Goal: Information Seeking & Learning: Learn about a topic

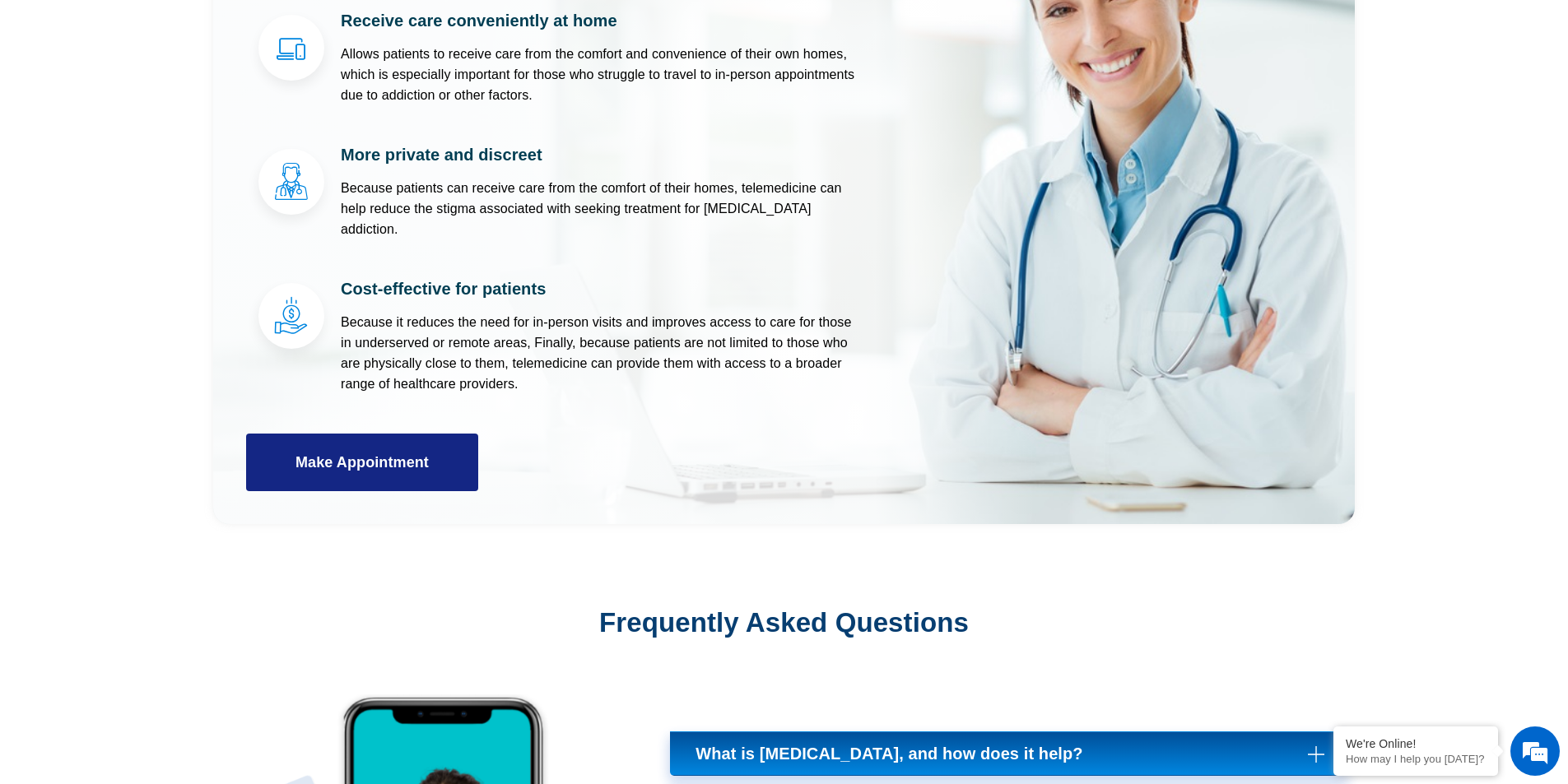
scroll to position [6004, 0]
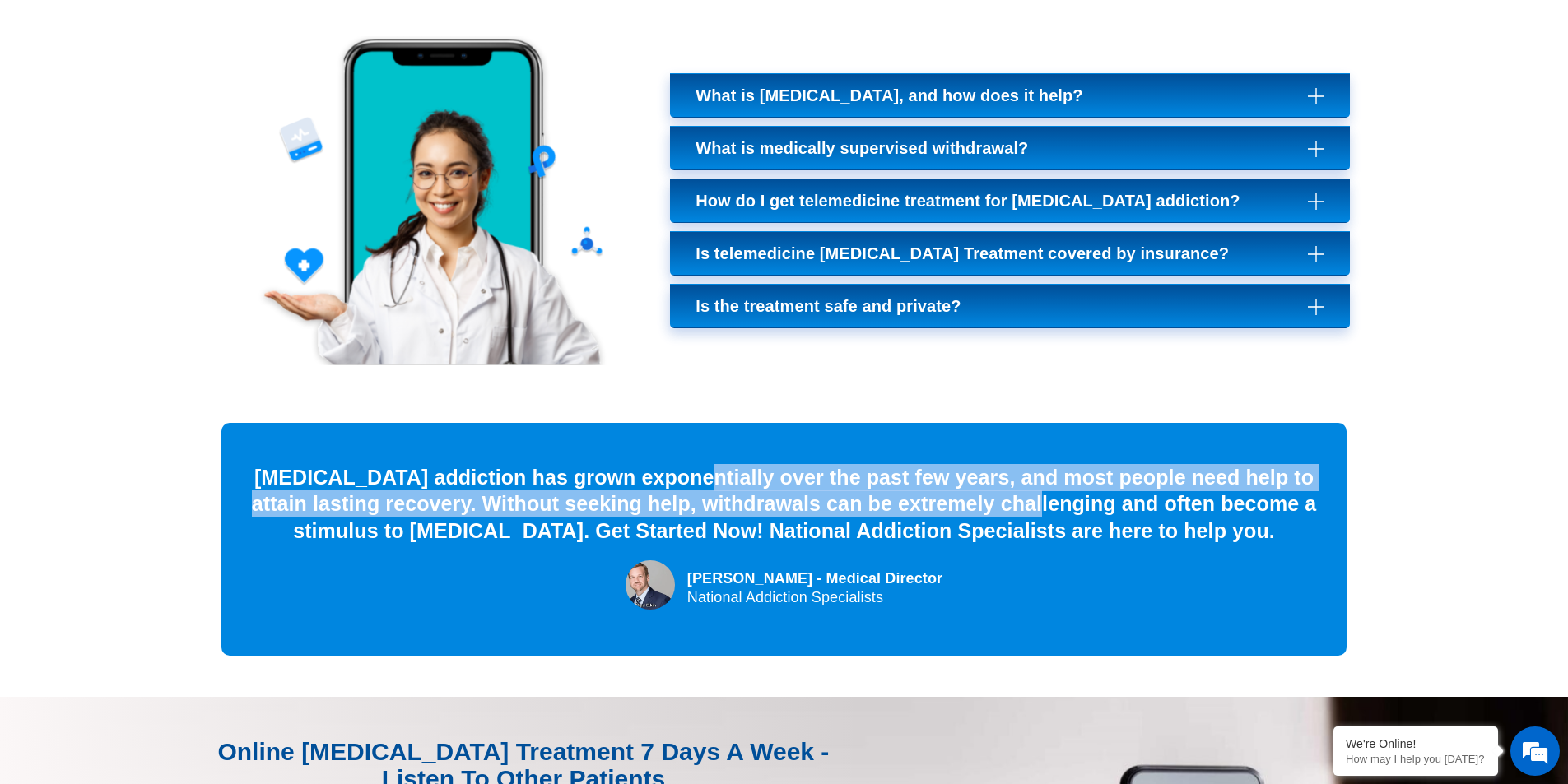
drag, startPoint x: 693, startPoint y: 373, endPoint x: 1188, endPoint y: 437, distance: 499.1
click at [1141, 464] on div "[MEDICAL_DATA] addiction has grown exponentially over the past few years, and m…" at bounding box center [784, 504] width 1076 height 81
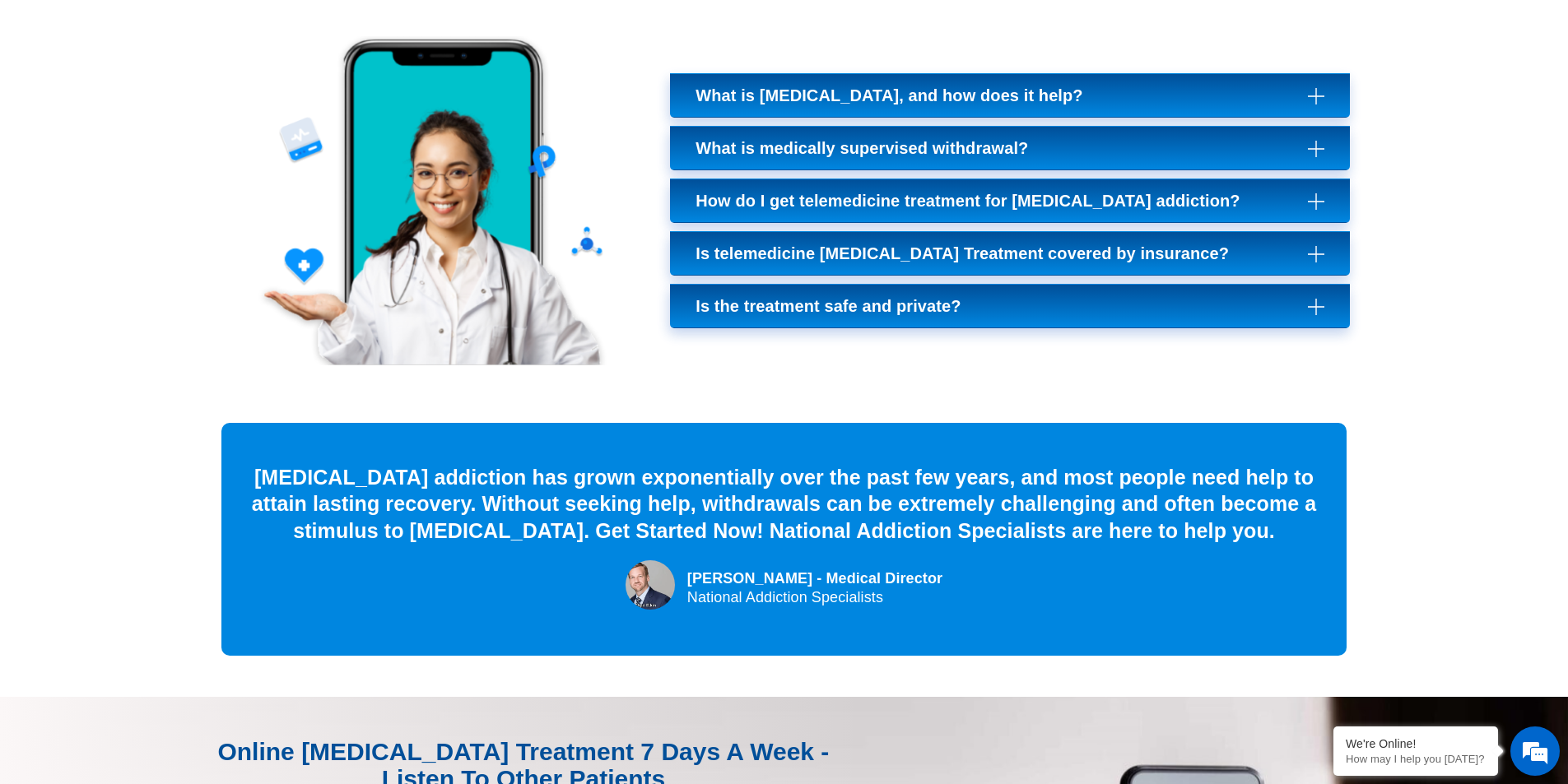
click at [1209, 464] on div "[MEDICAL_DATA] addiction has grown exponentially over the past few years, and m…" at bounding box center [784, 504] width 1076 height 81
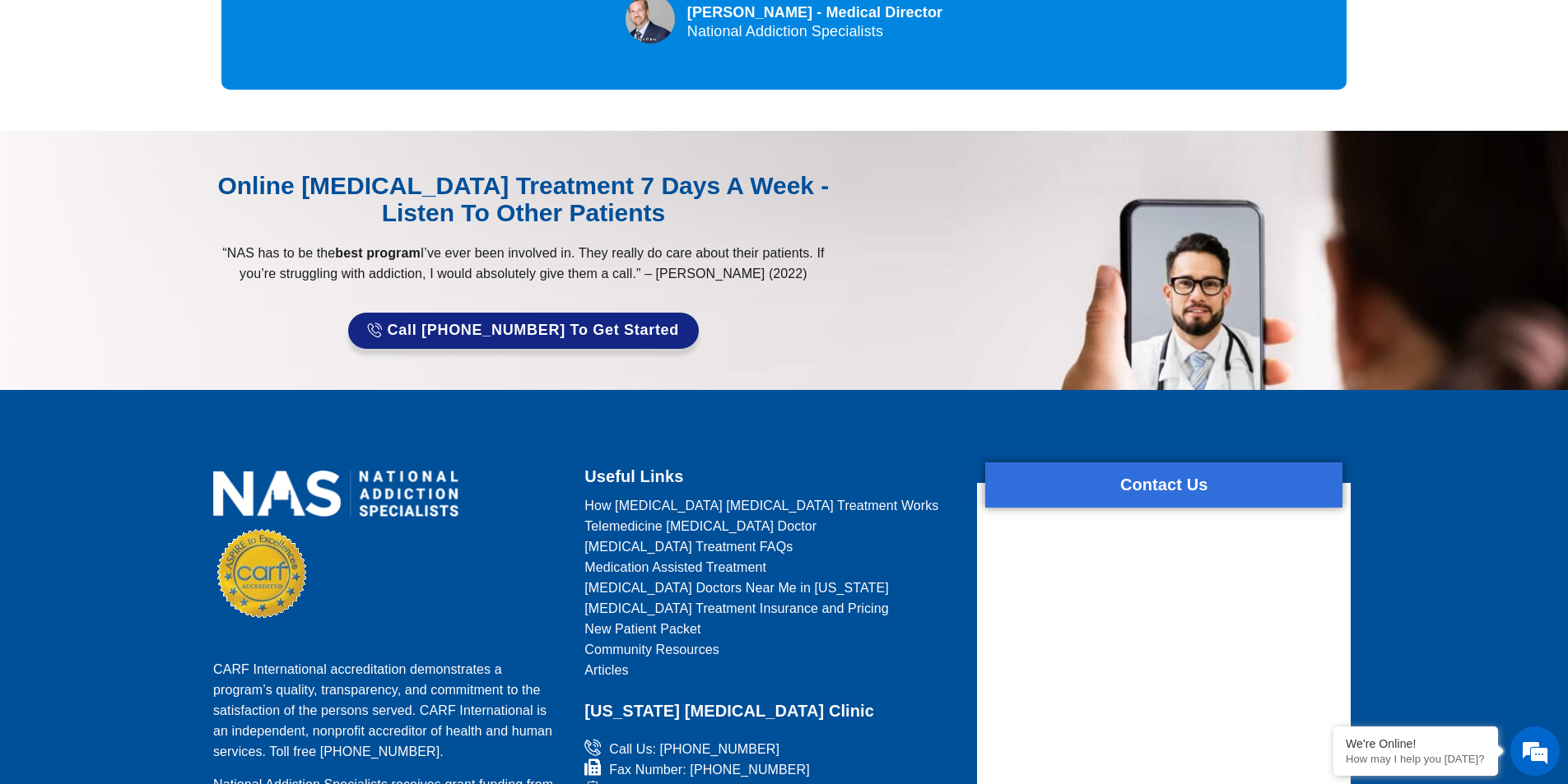
scroll to position [6333, 0]
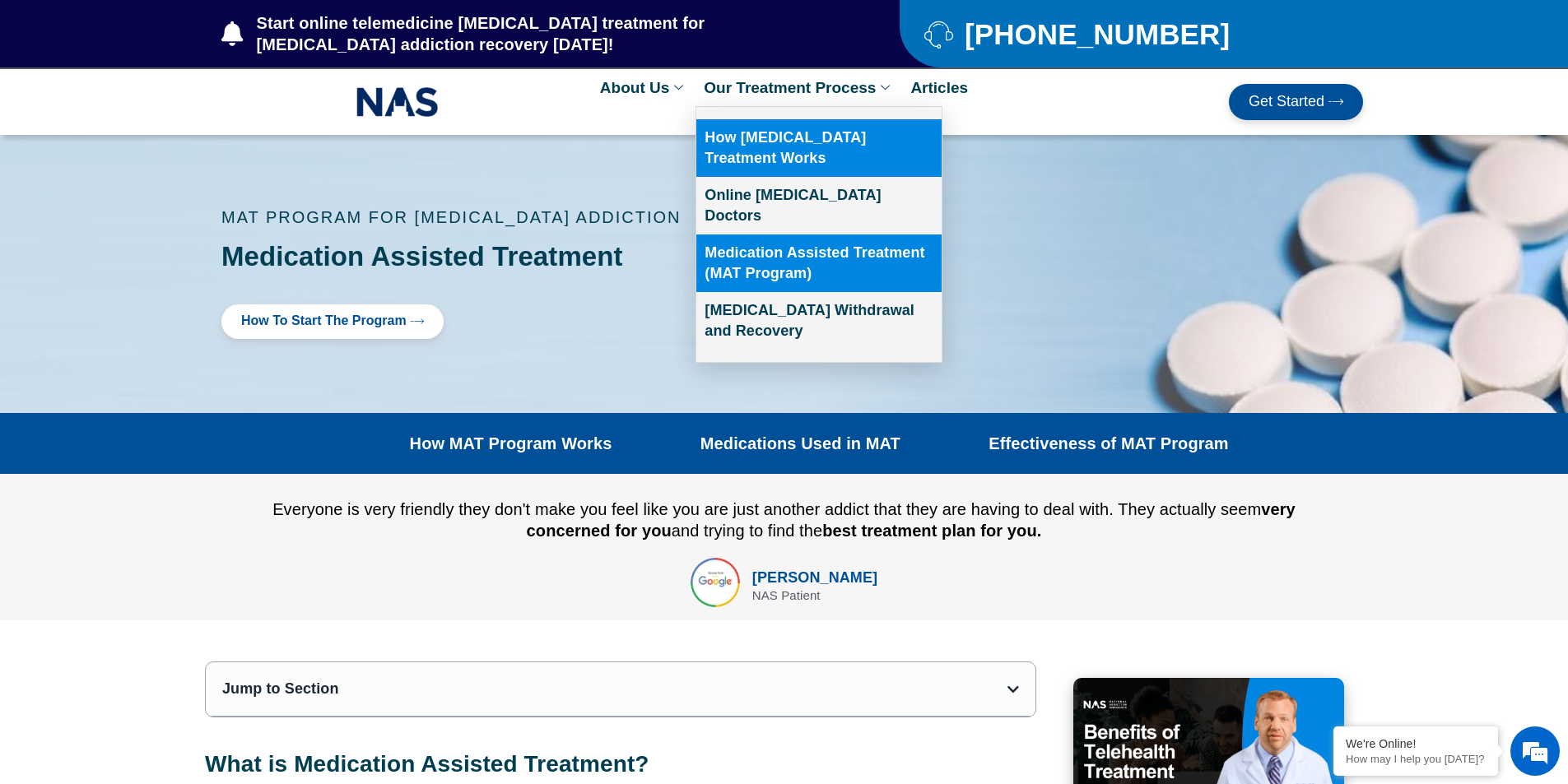
click at [816, 156] on link "How [MEDICAL_DATA] Treatment Works" at bounding box center [818, 148] width 245 height 57
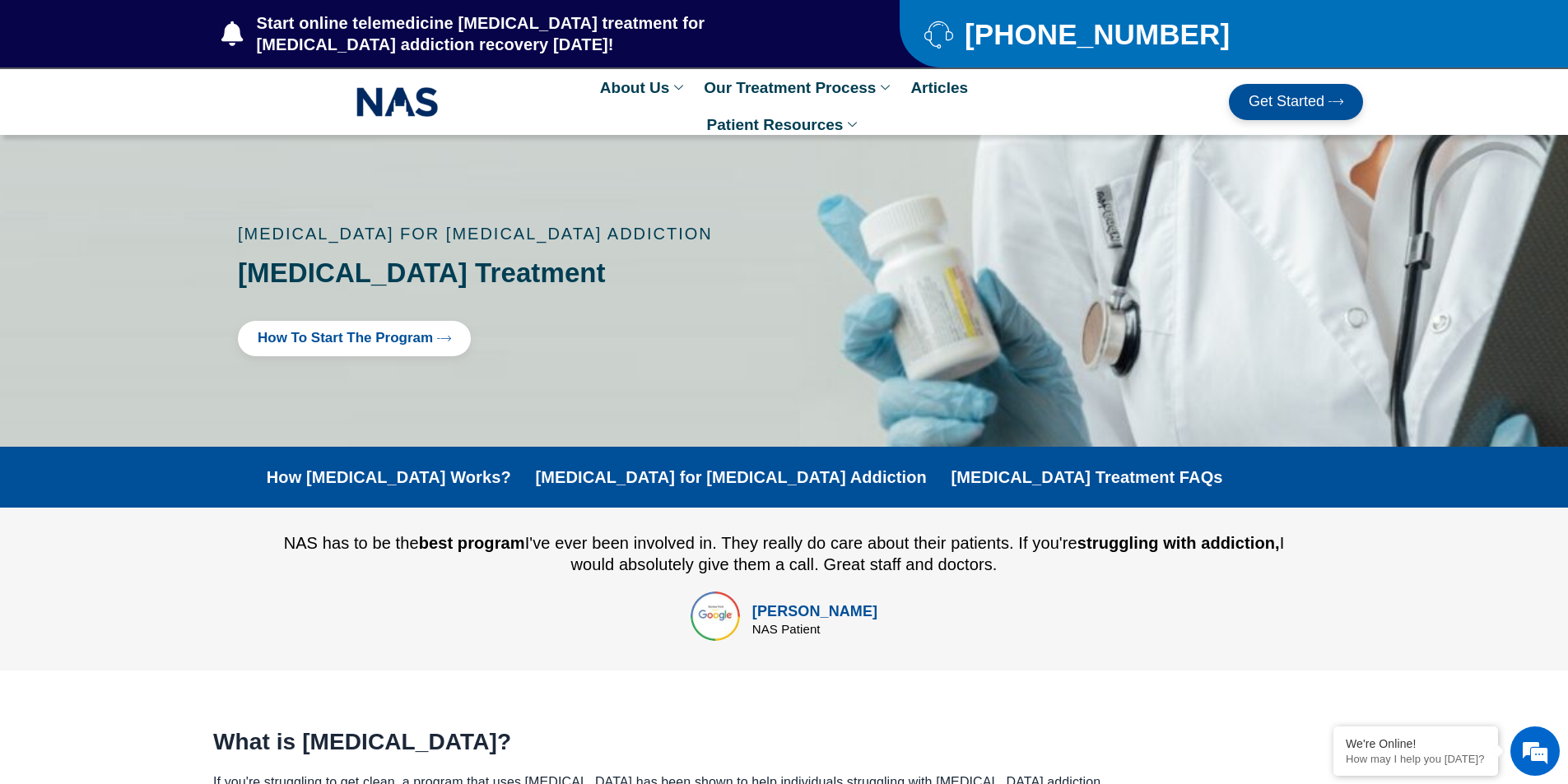
click at [725, 479] on link "[MEDICAL_DATA] for [MEDICAL_DATA] Addiction" at bounding box center [731, 476] width 391 height 19
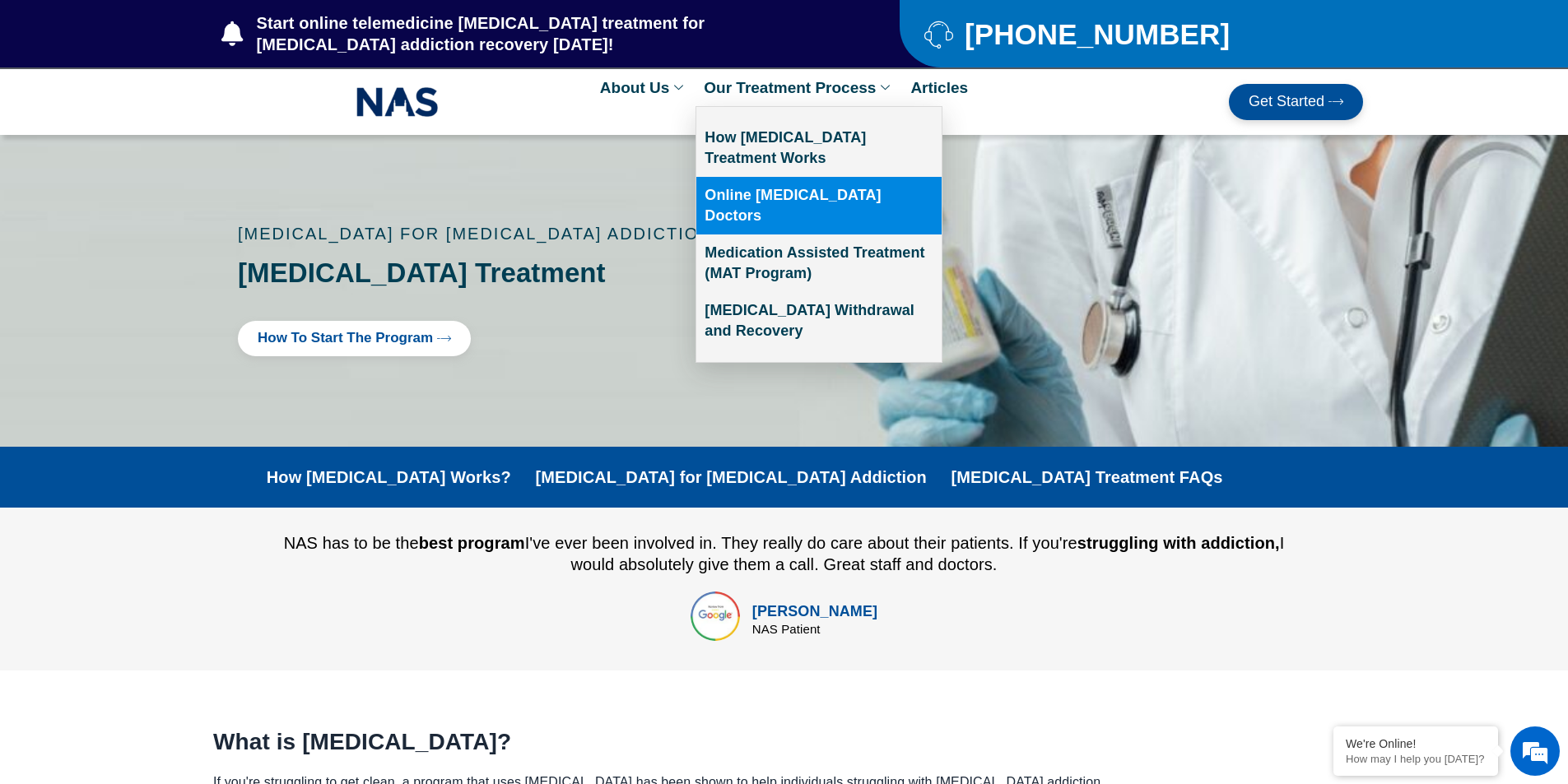
click at [829, 201] on link "Online [MEDICAL_DATA] Doctors" at bounding box center [818, 205] width 245 height 57
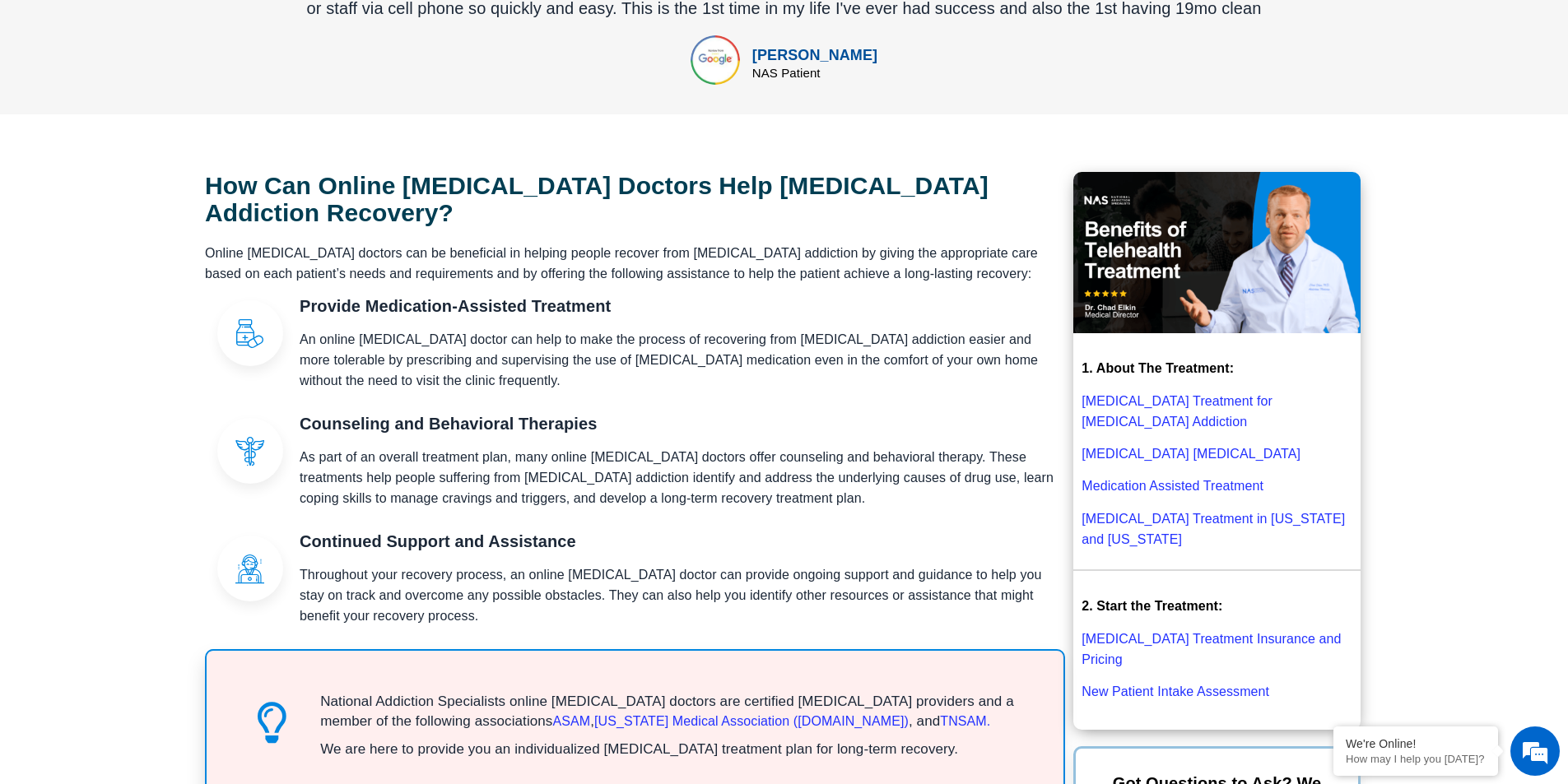
click at [1155, 479] on link "Medication Assisted Treatment" at bounding box center [1172, 485] width 182 height 14
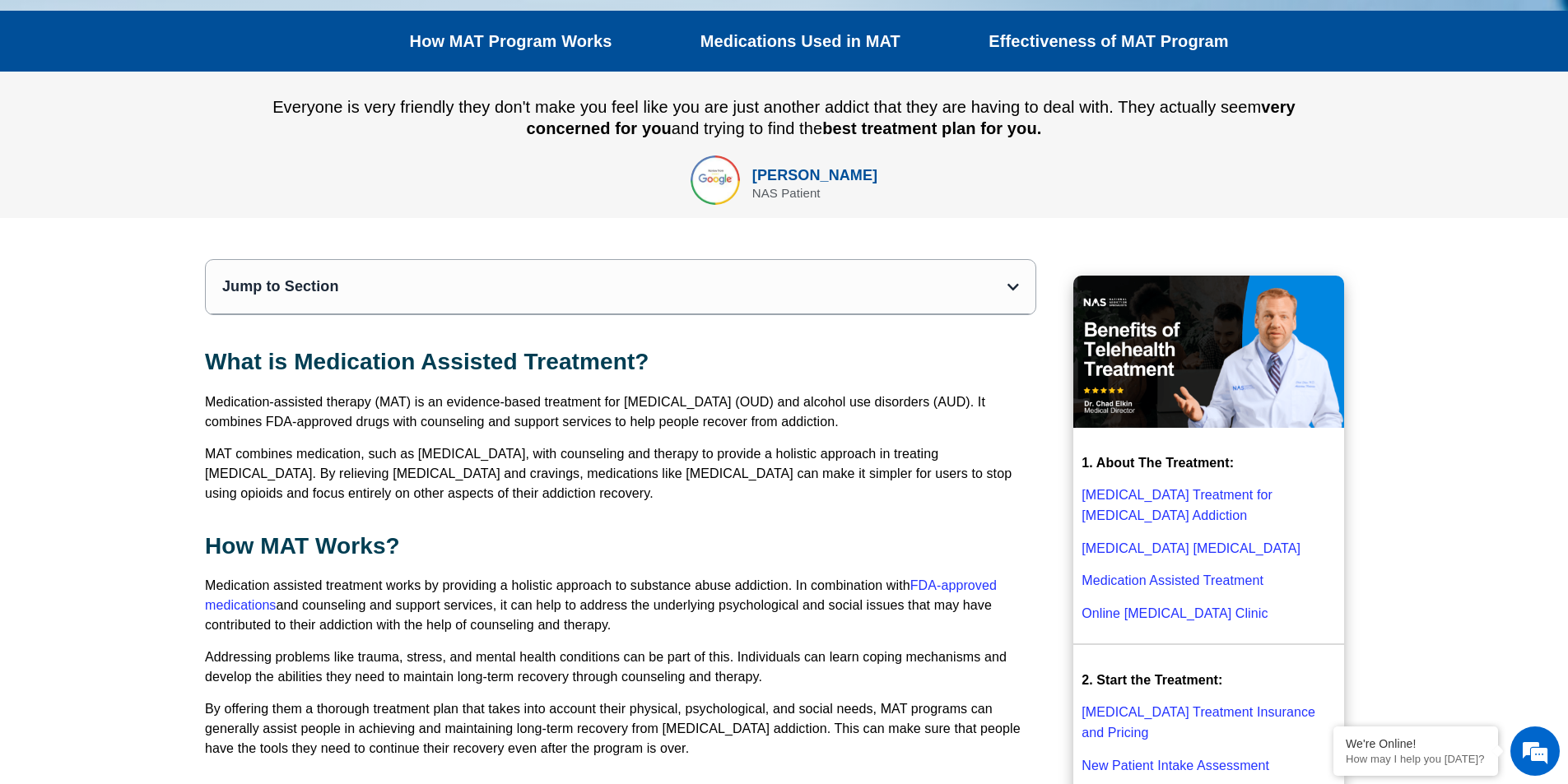
scroll to position [352, 0]
